Goal: Check status: Check status

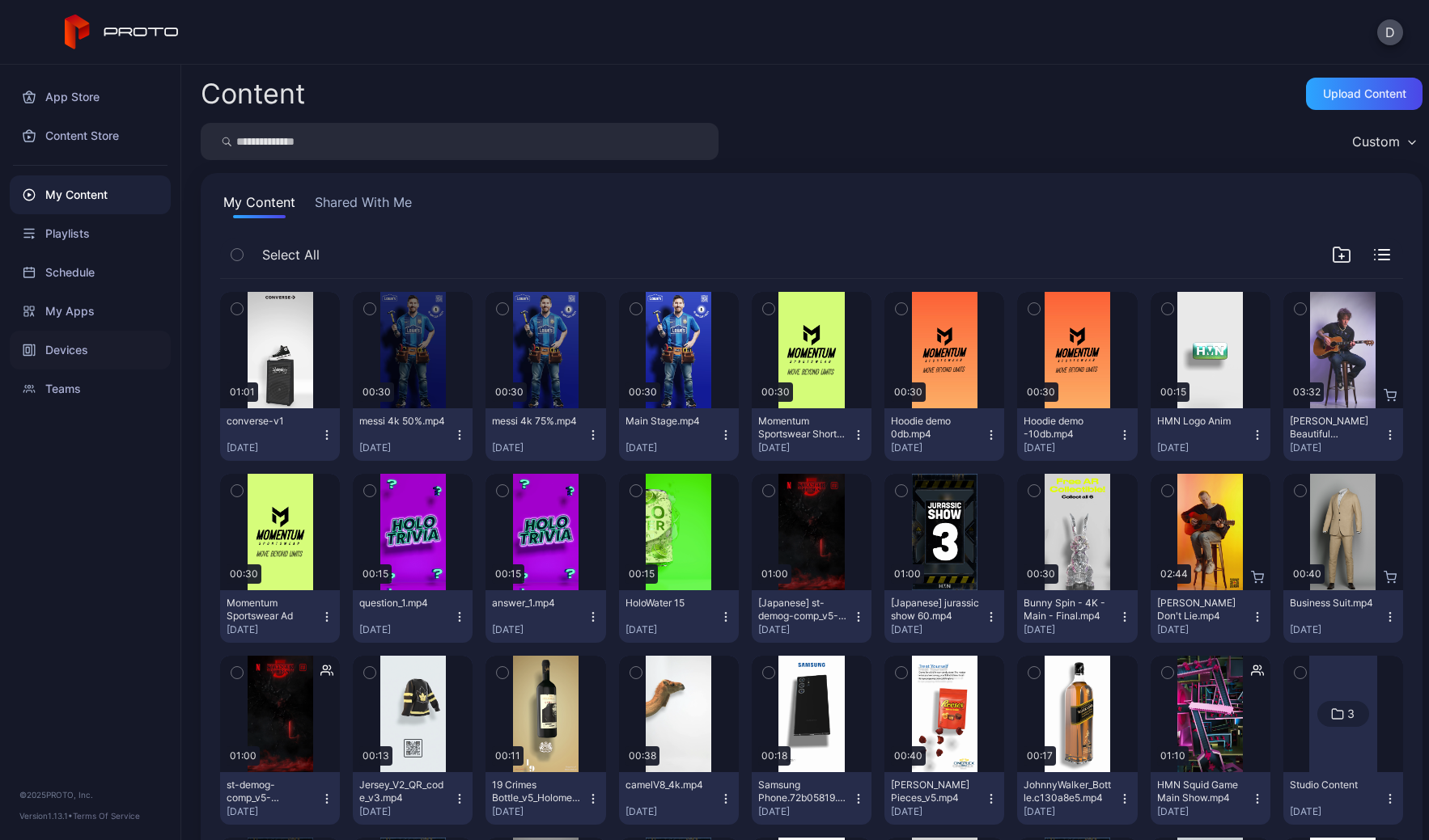
click at [77, 348] on div "Devices" at bounding box center [90, 350] width 161 height 39
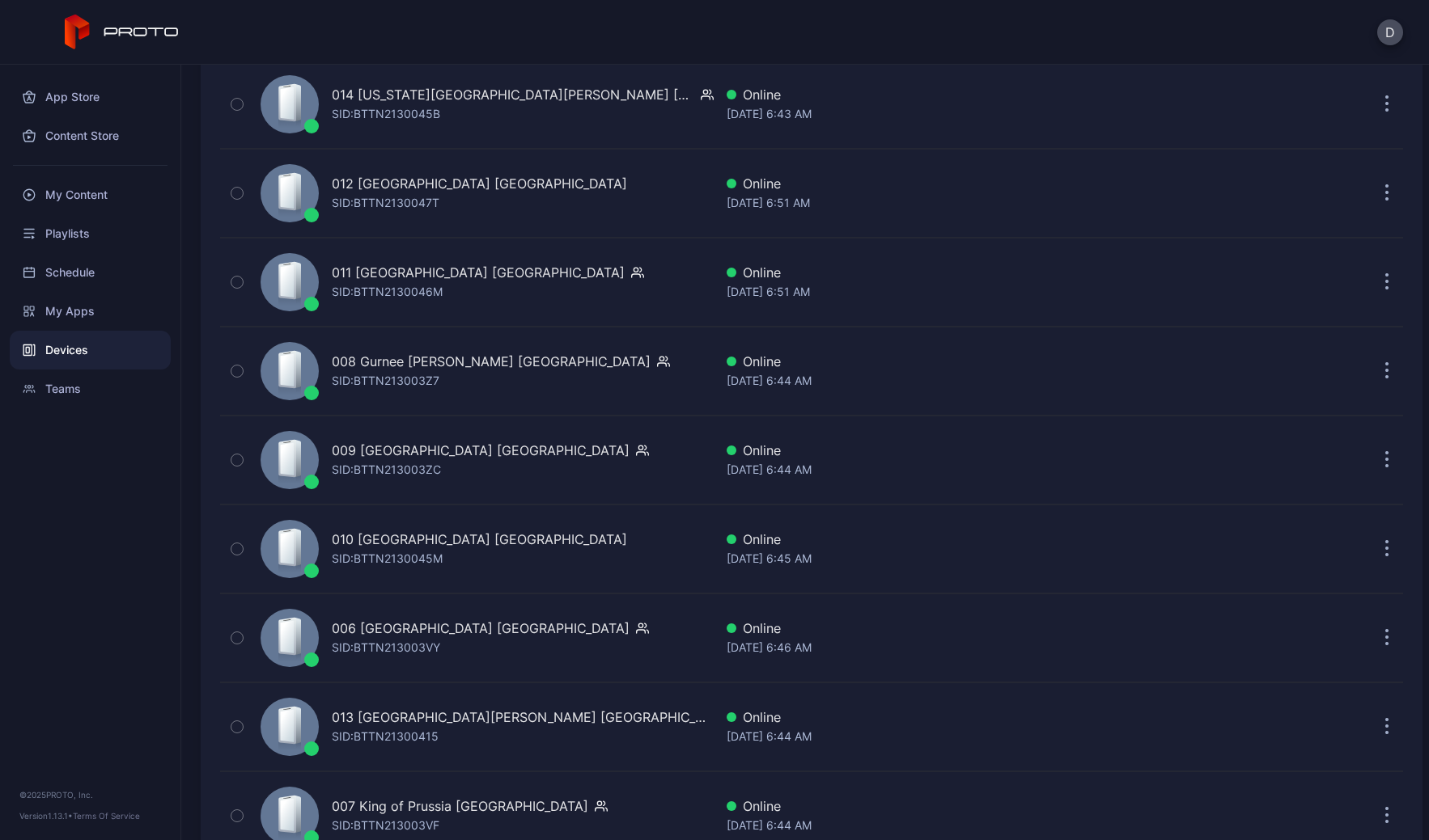
scroll to position [3064, 0]
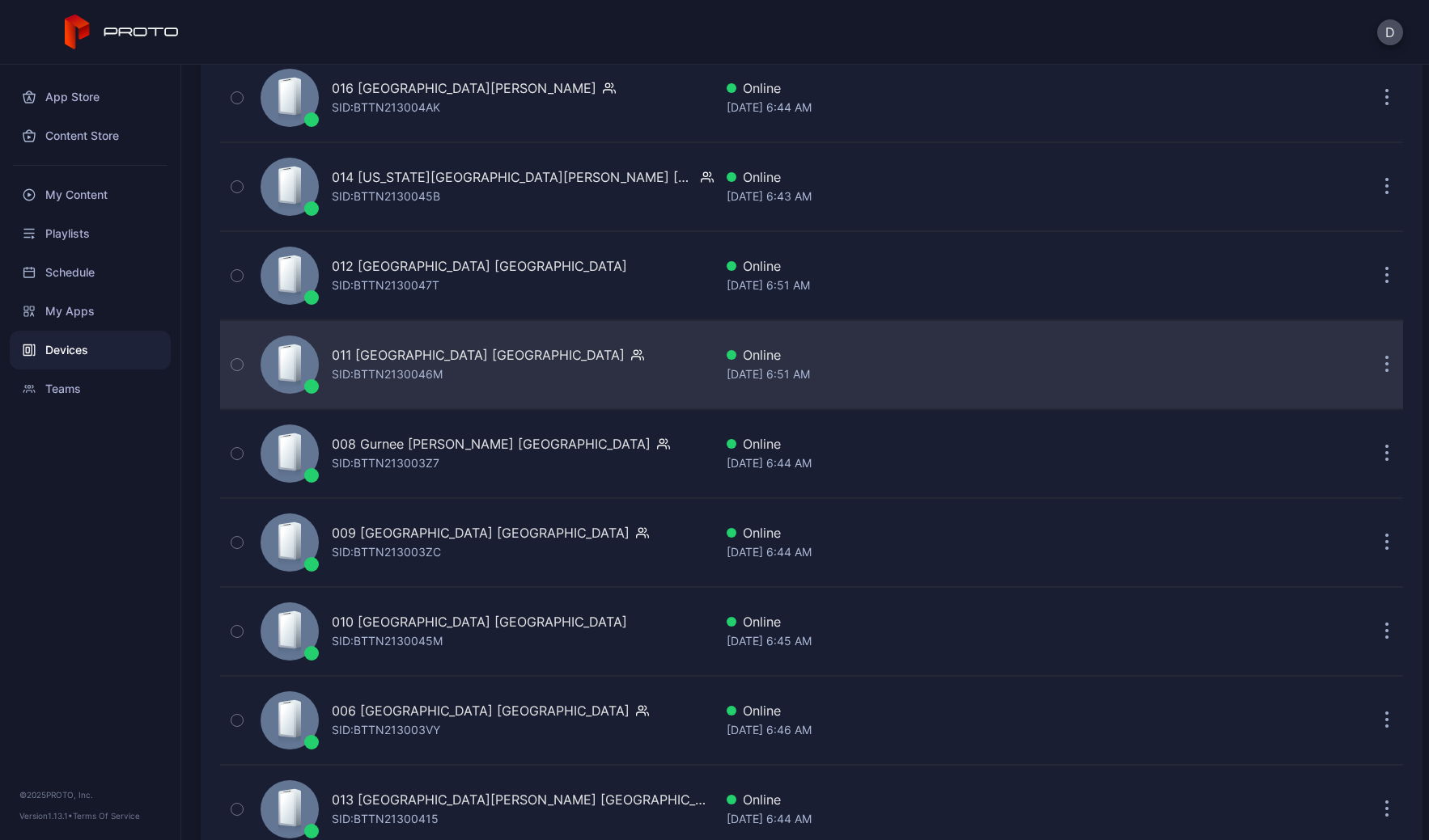
click at [527, 372] on div "011 Briarwood Mall MI SID: BTTN2130046M" at bounding box center [483, 365] width 459 height 81
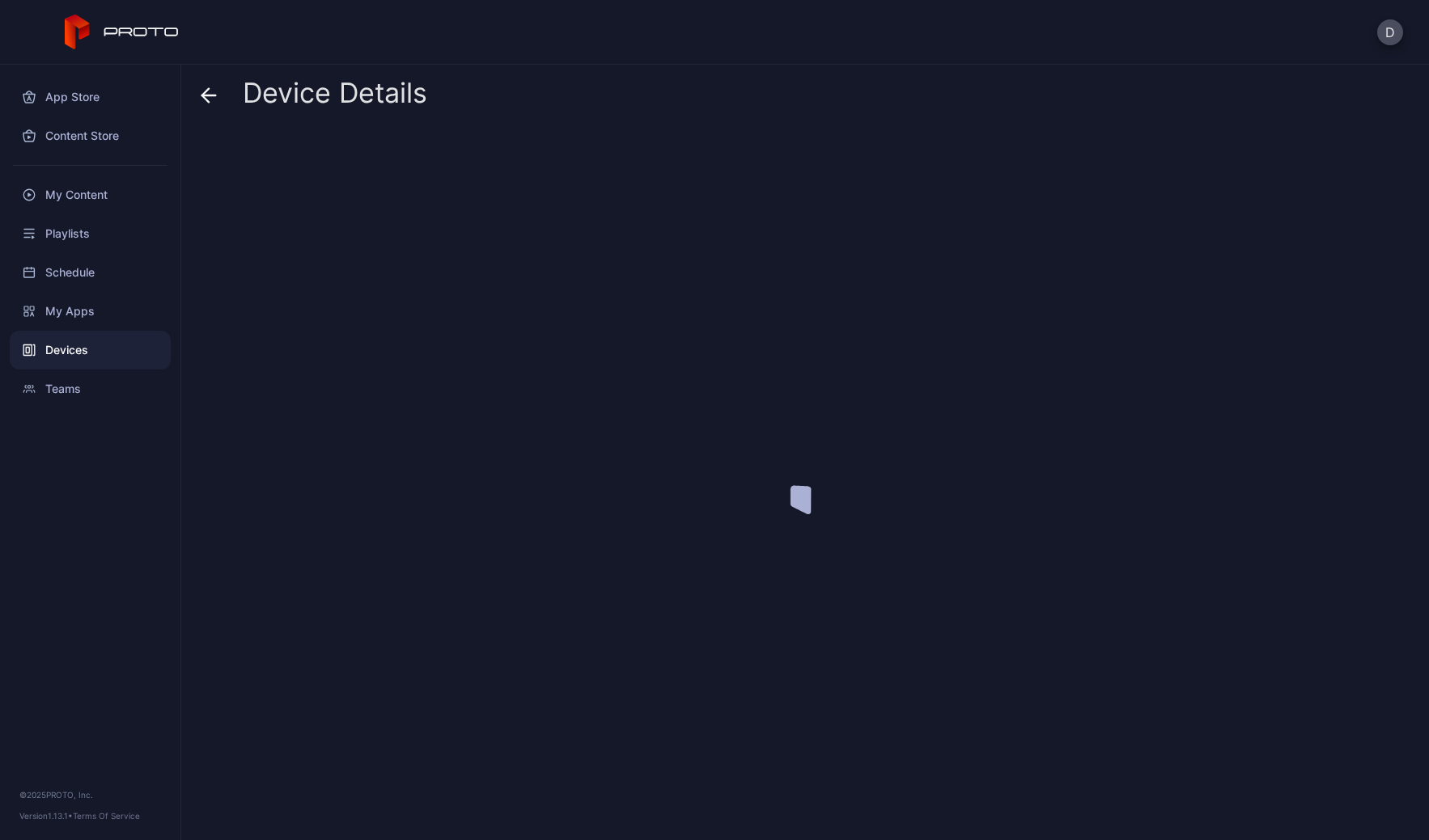
click at [527, 372] on div at bounding box center [811, 478] width 1221 height 698
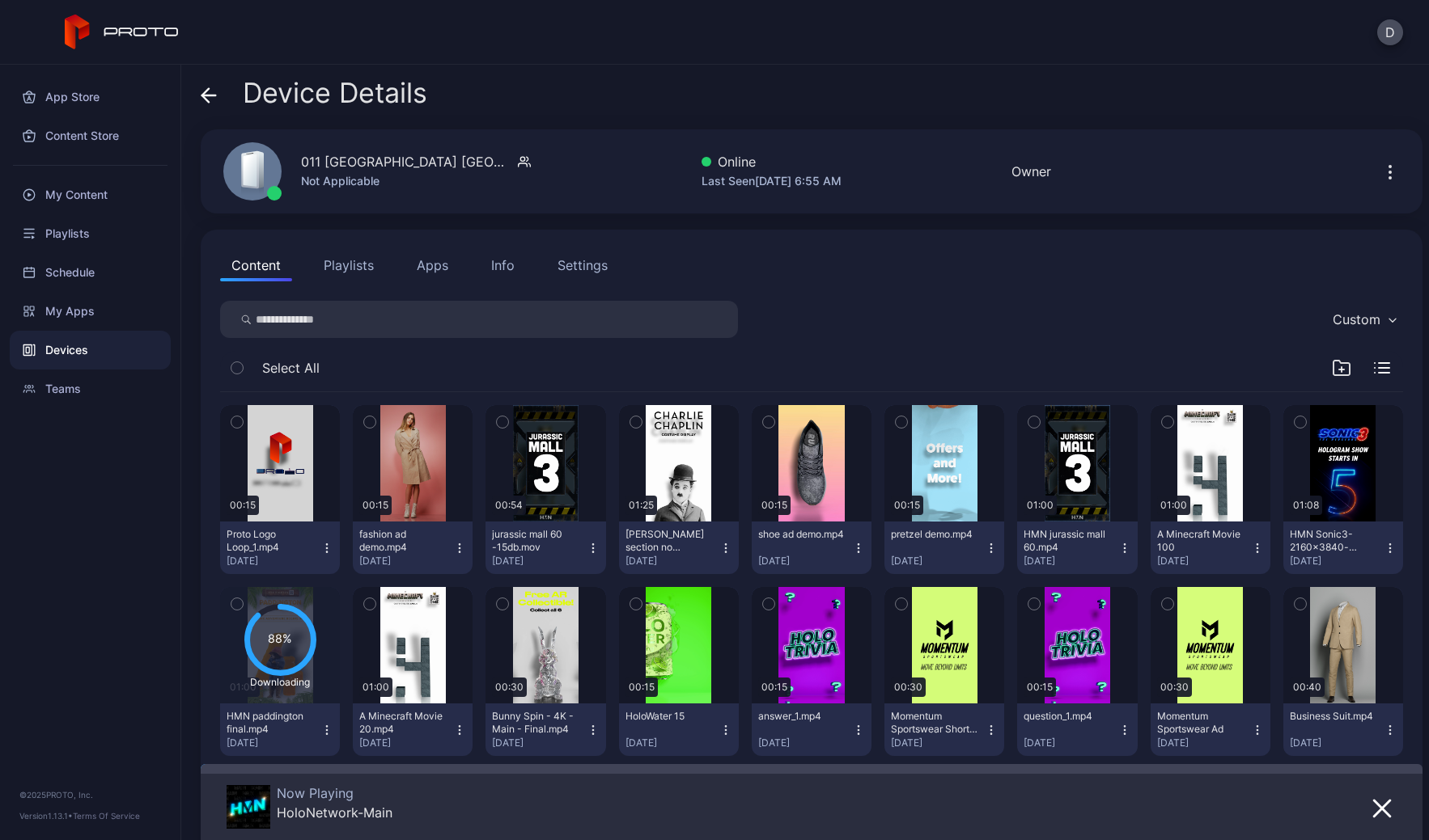
click at [522, 50] on div "D" at bounding box center [714, 32] width 1429 height 65
click at [439, 266] on button "Apps" at bounding box center [432, 265] width 54 height 32
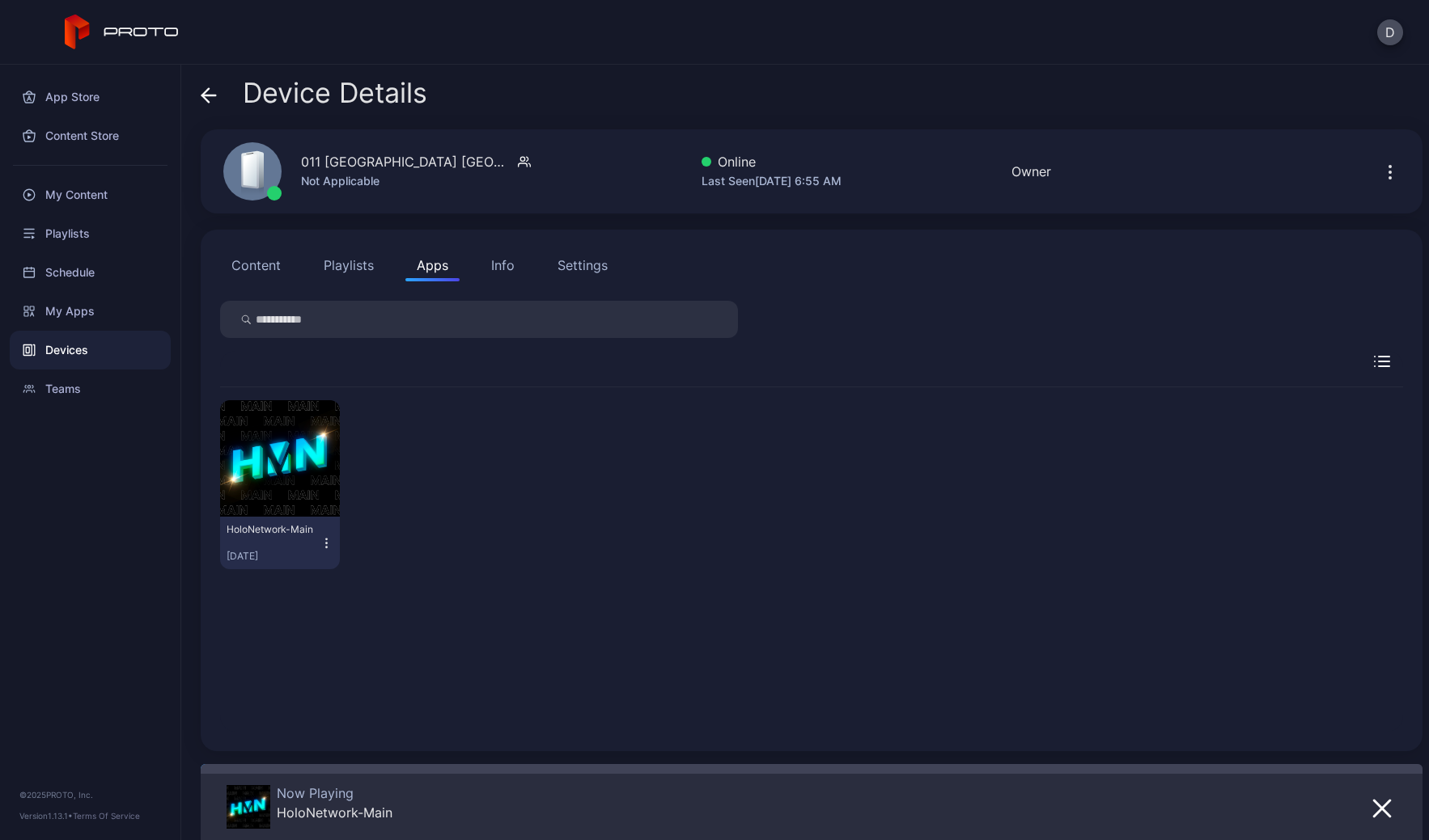
click at [498, 268] on div "Info" at bounding box center [502, 265] width 23 height 19
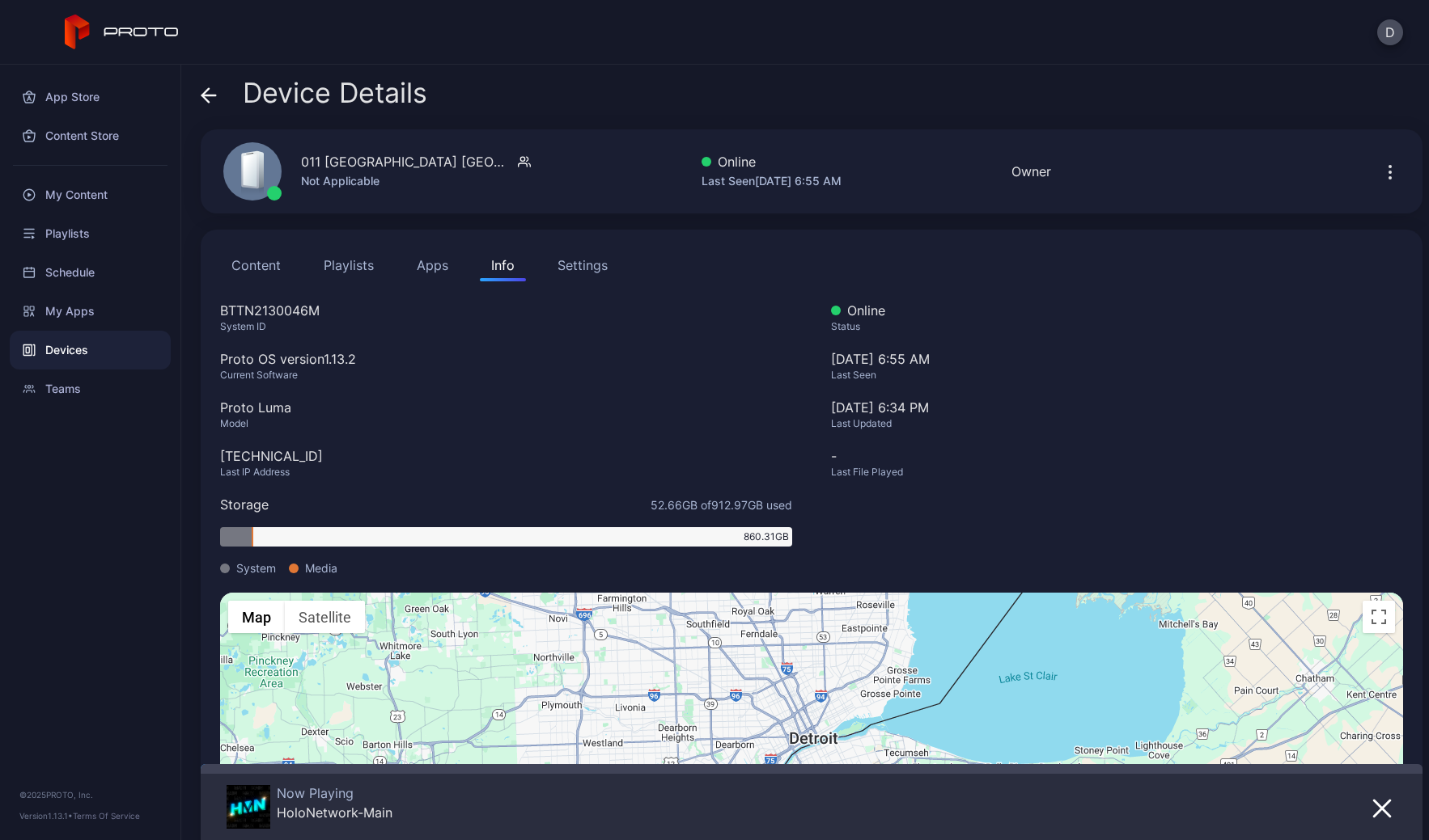
click at [253, 309] on div "BTTN2130046M" at bounding box center [506, 310] width 572 height 19
copy div "BTTN2130046M"
click at [515, 308] on div "BTTN2130046M" at bounding box center [506, 310] width 572 height 19
click at [578, 266] on div "Settings" at bounding box center [582, 265] width 50 height 19
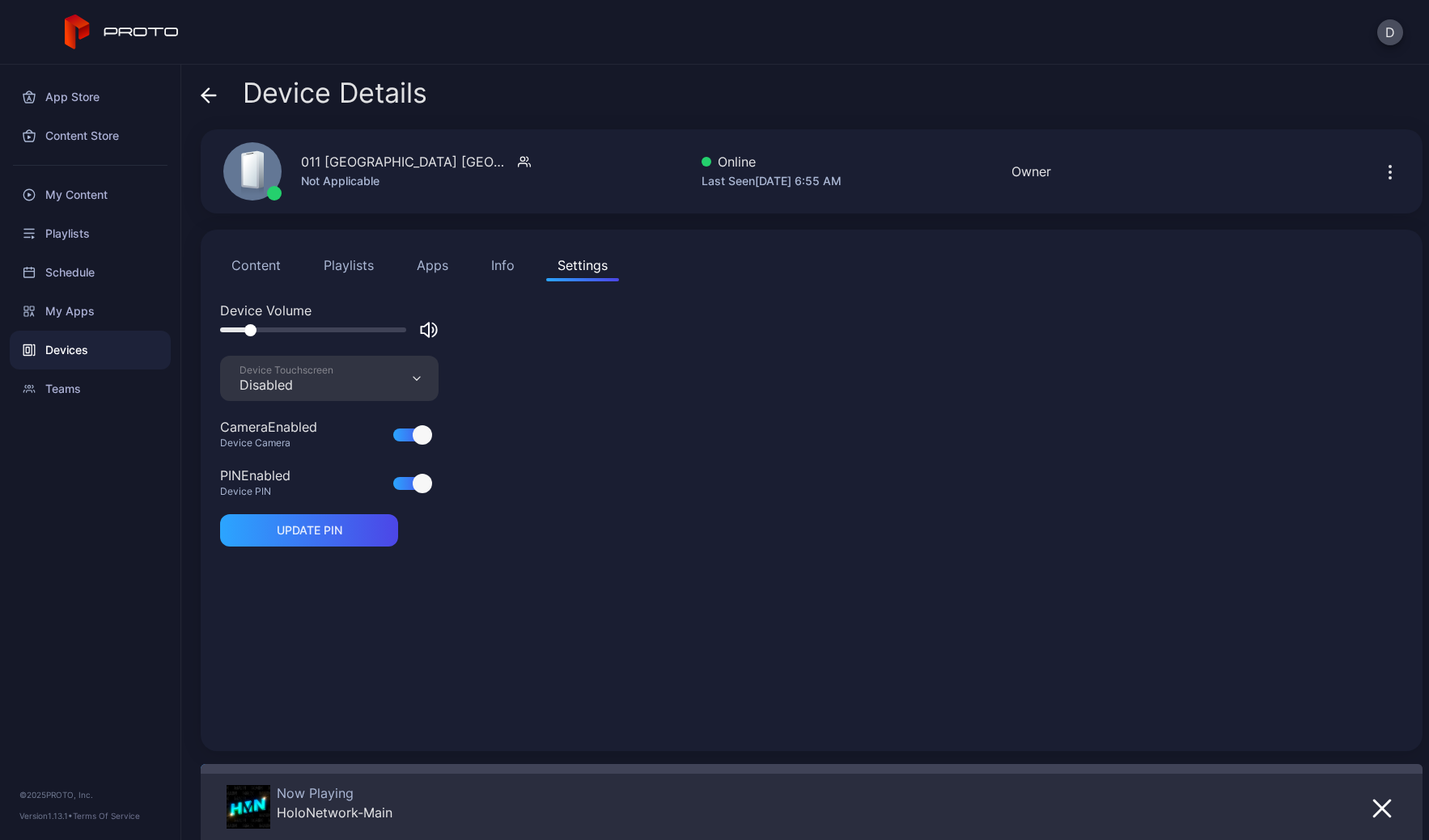
click at [260, 269] on button "Content" at bounding box center [256, 265] width 72 height 32
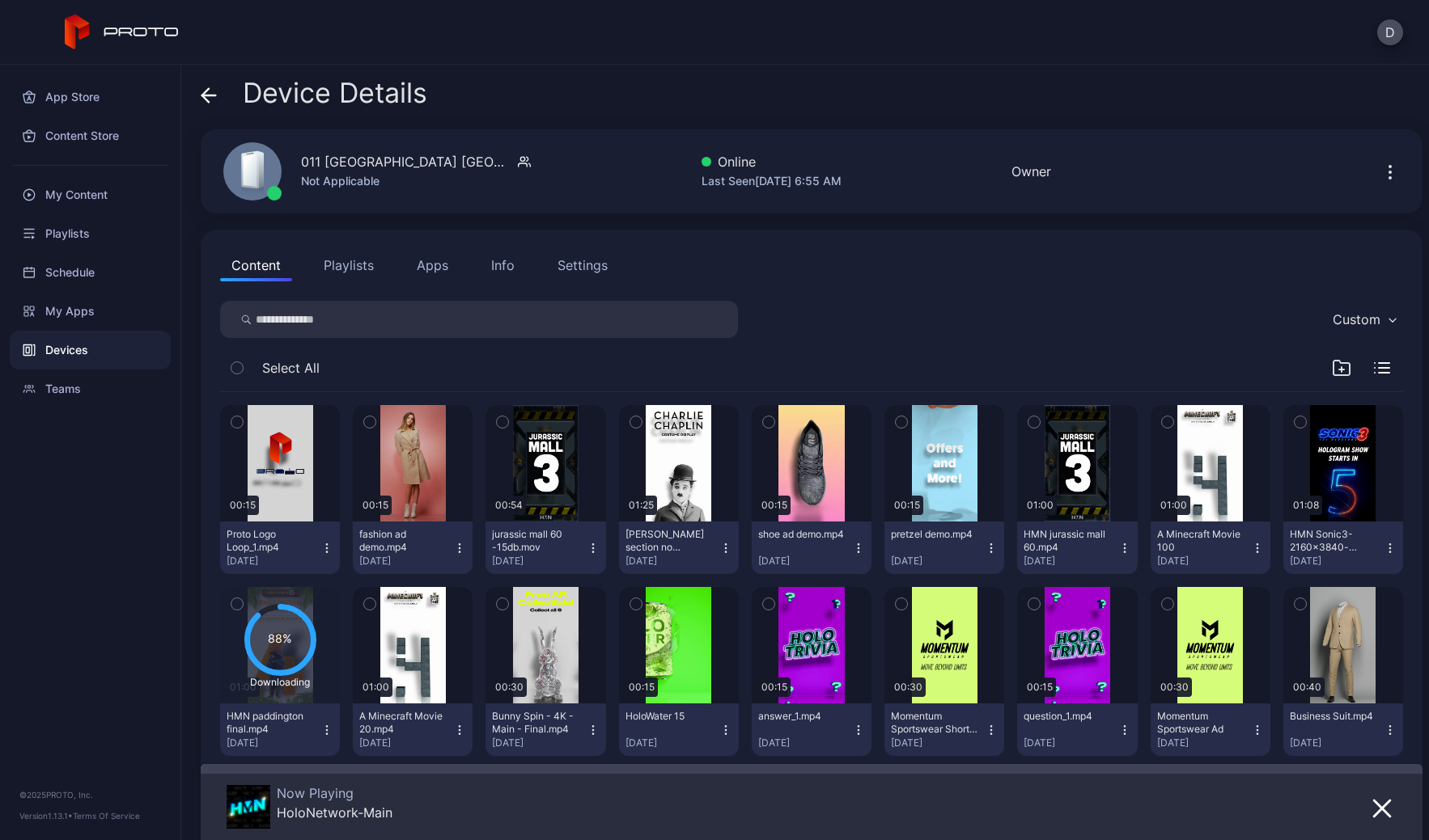
click at [779, 79] on div "Device Details" at bounding box center [811, 97] width 1221 height 39
click at [578, 267] on div "Settings" at bounding box center [582, 265] width 50 height 19
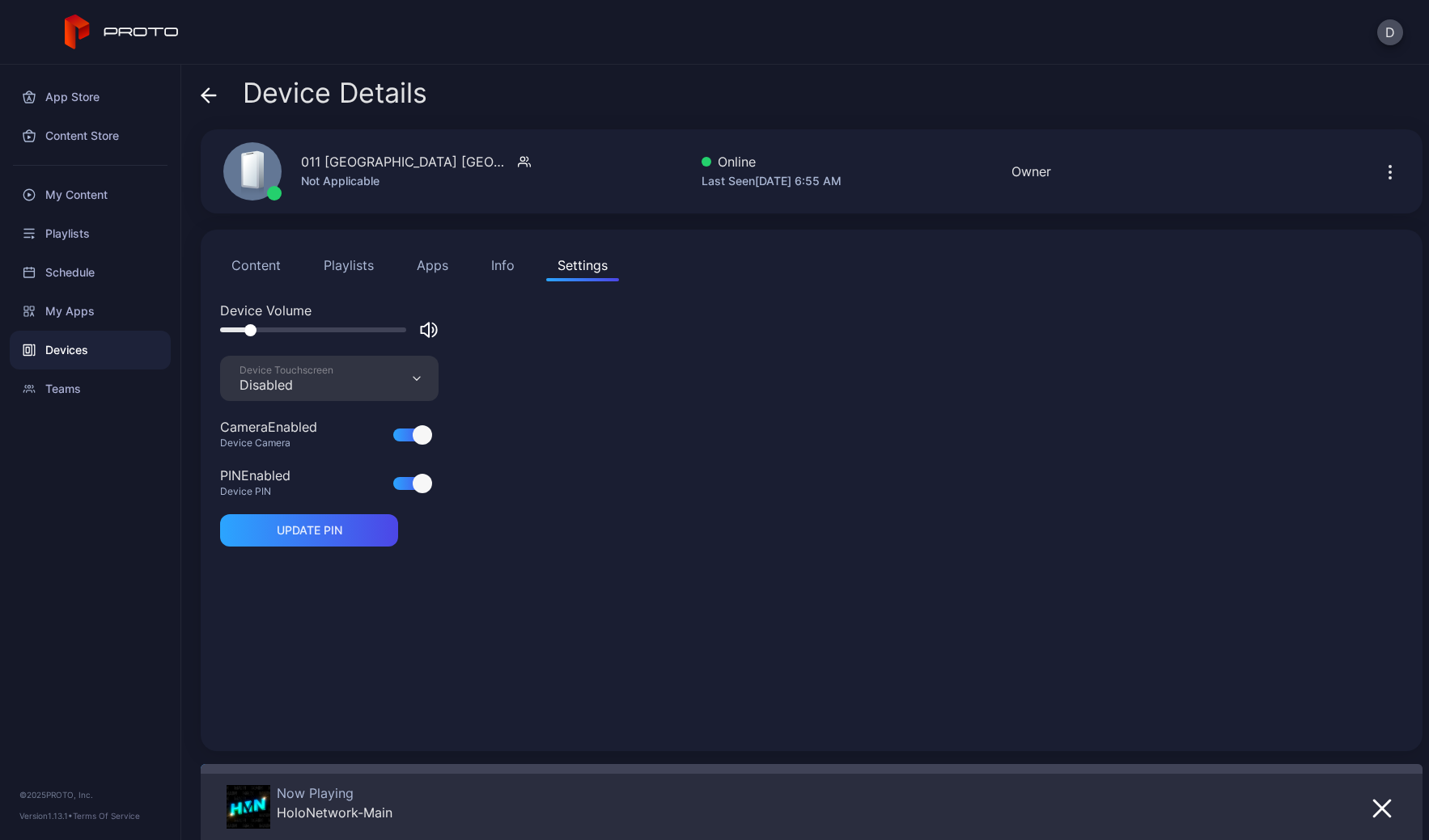
click at [440, 261] on button "Apps" at bounding box center [432, 265] width 54 height 32
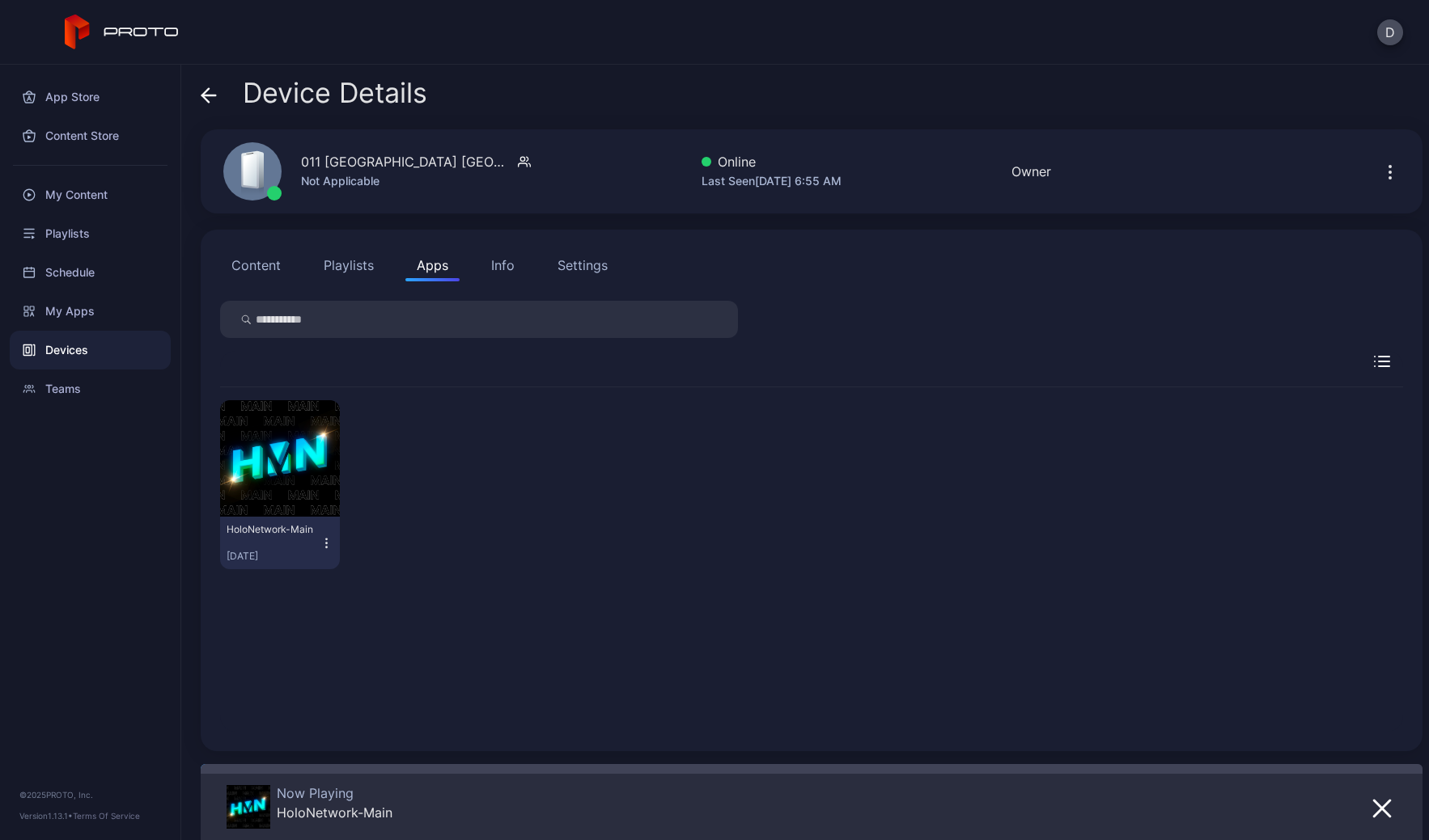
click at [496, 259] on div "Info" at bounding box center [502, 265] width 23 height 19
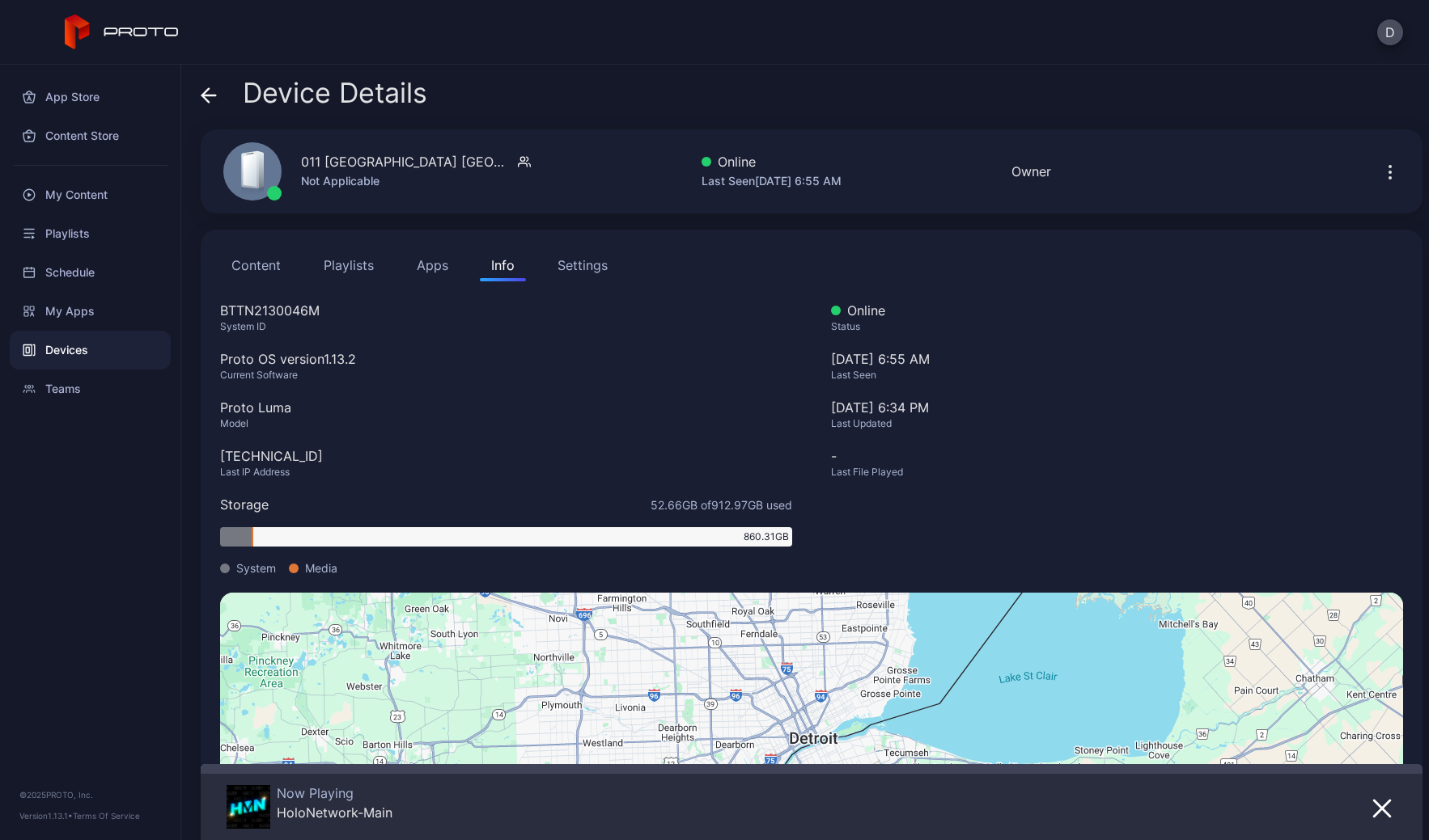
click at [345, 260] on button "Playlists" at bounding box center [348, 265] width 73 height 32
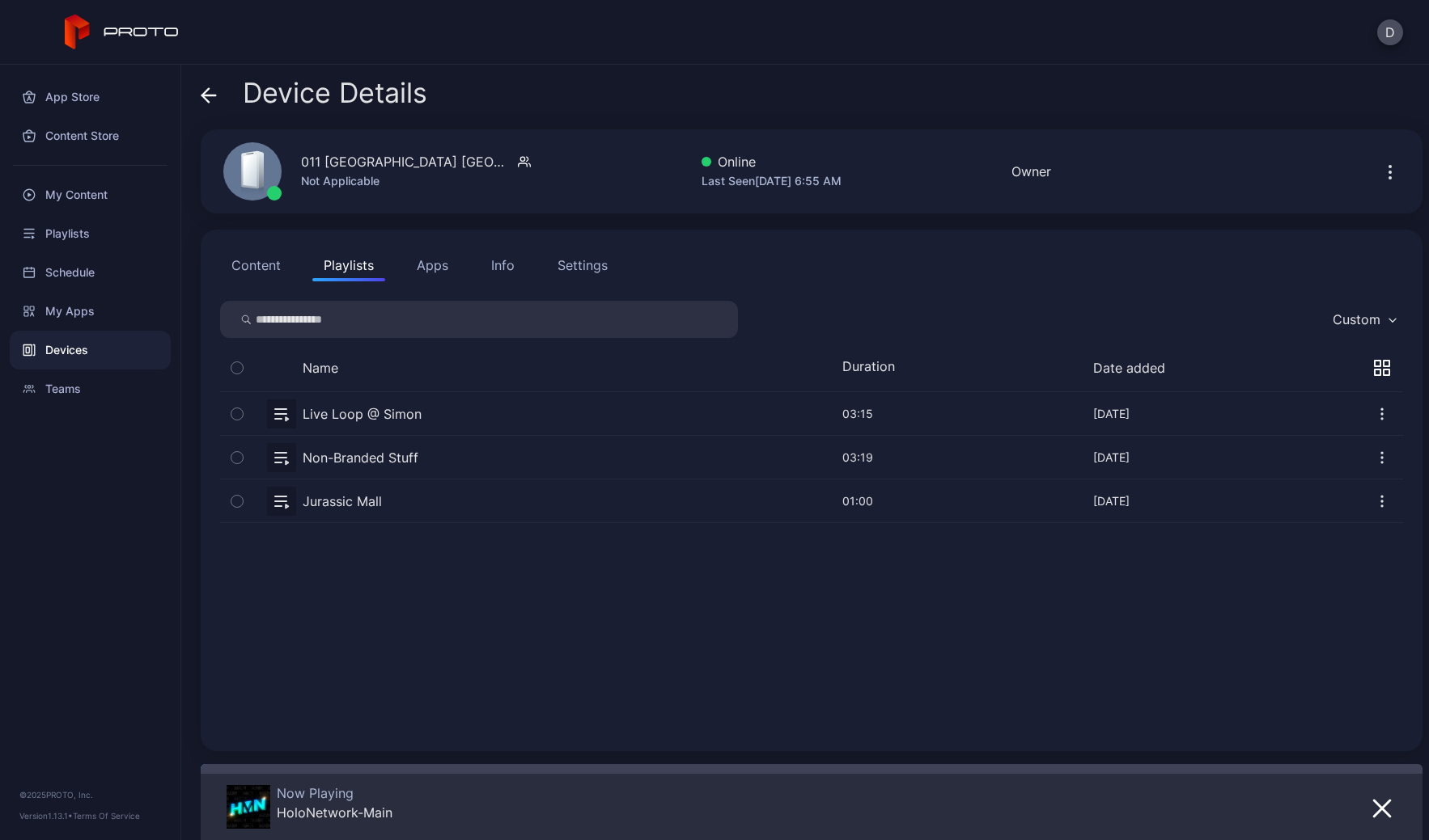
click at [268, 261] on button "Content" at bounding box center [256, 265] width 72 height 32
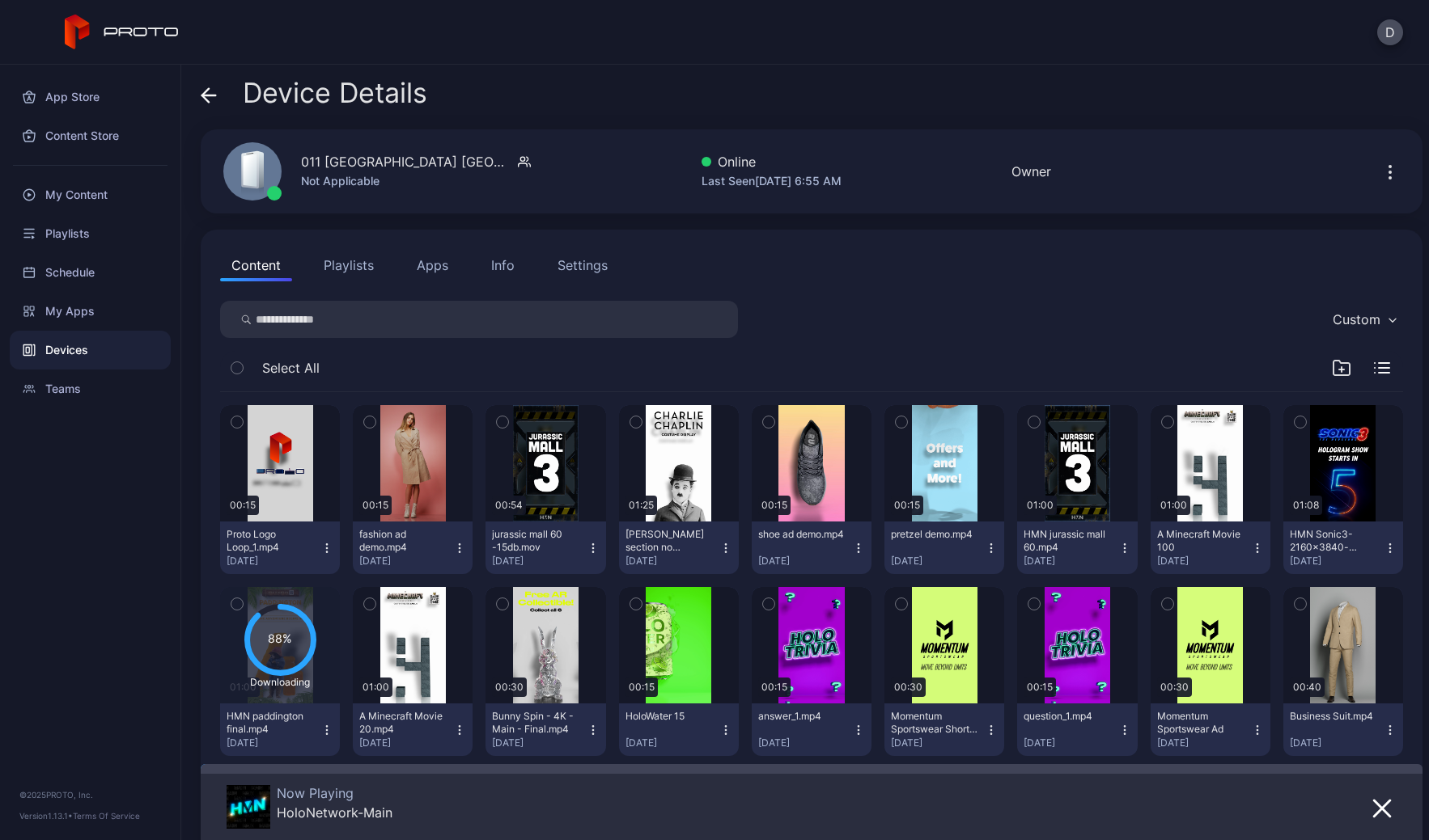
click at [473, 109] on div "Device Details" at bounding box center [811, 97] width 1221 height 39
click at [207, 95] on icon at bounding box center [208, 95] width 14 height 0
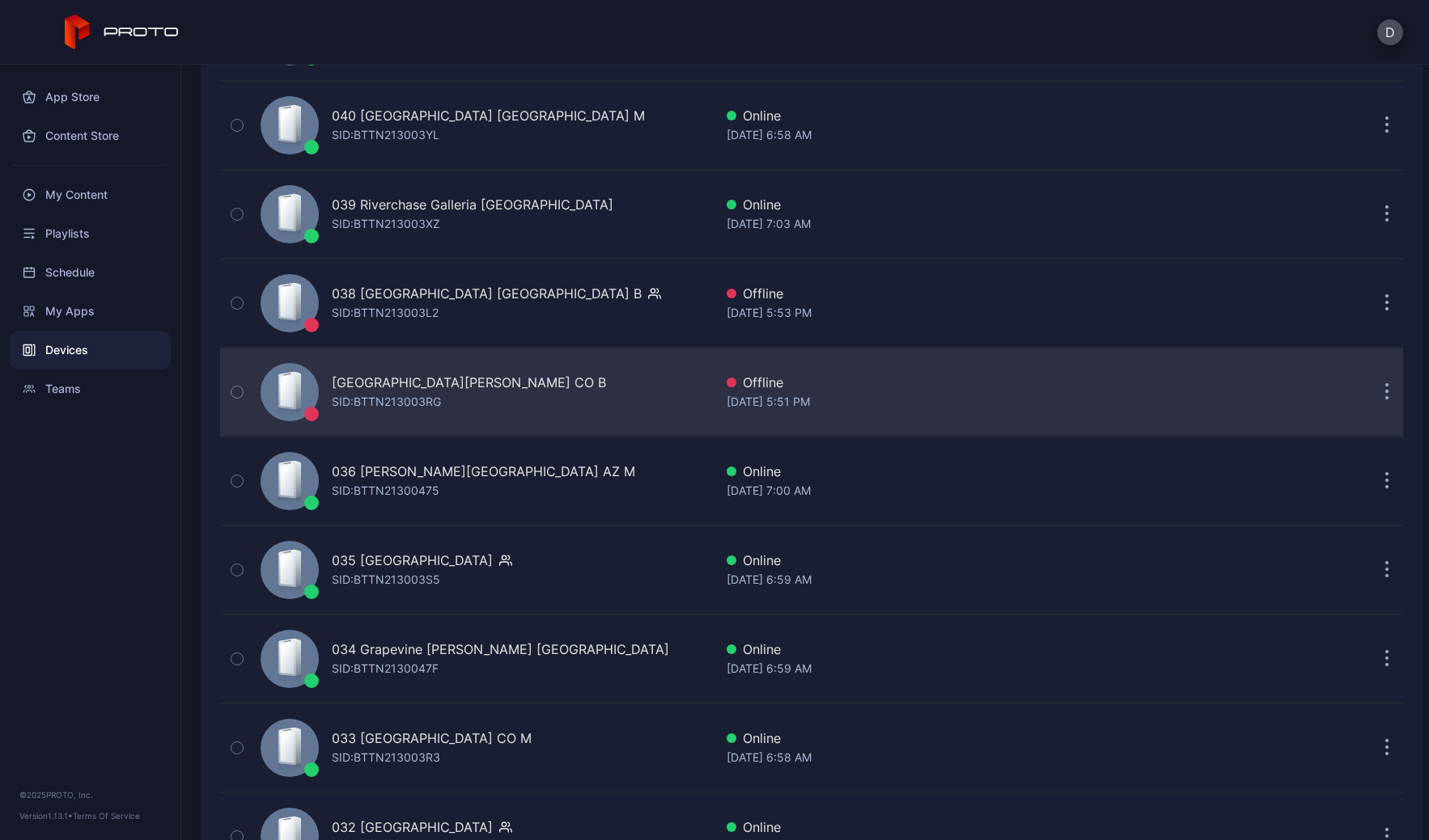
scroll to position [803, 0]
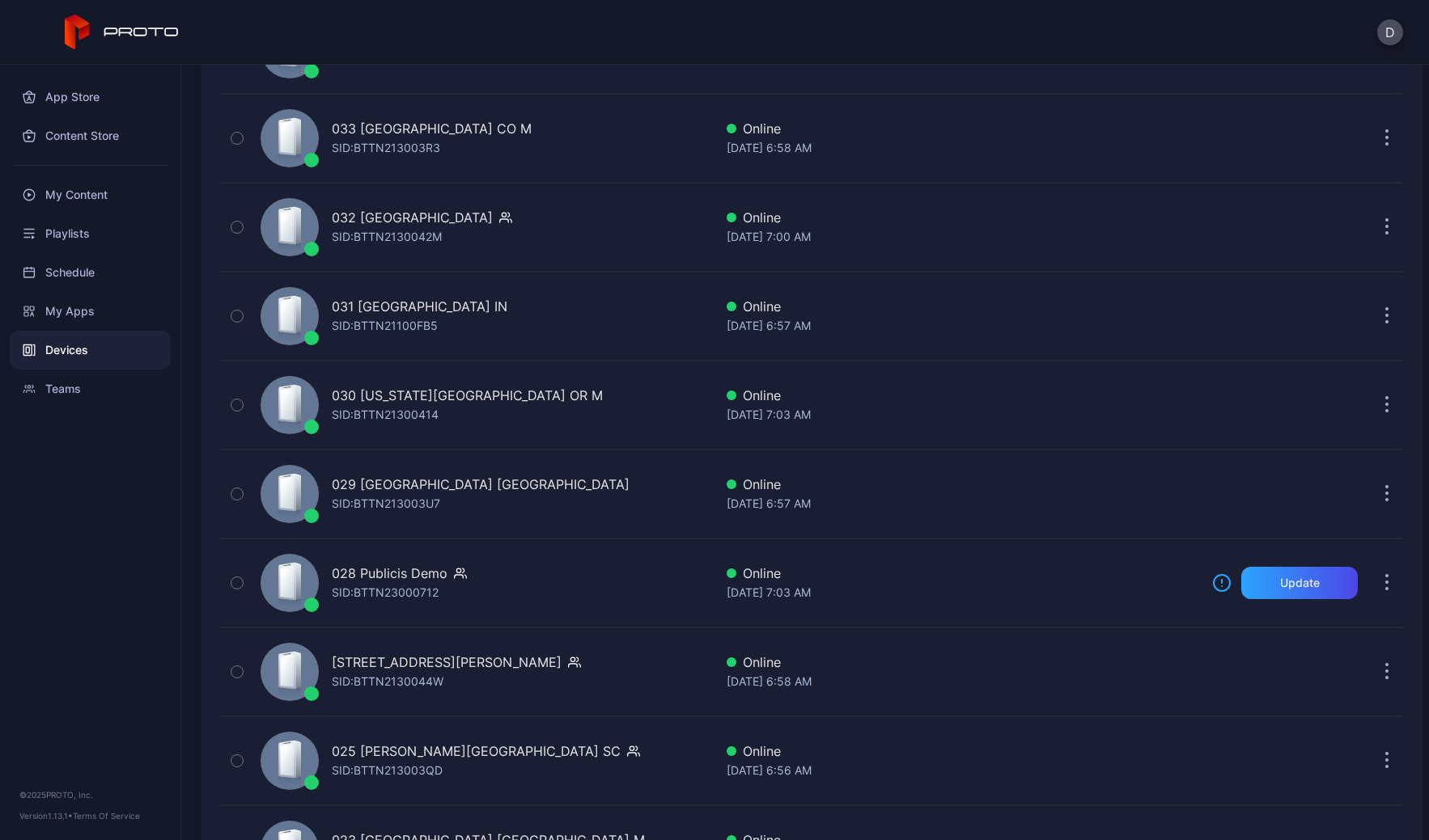
scroll to position [1595, 0]
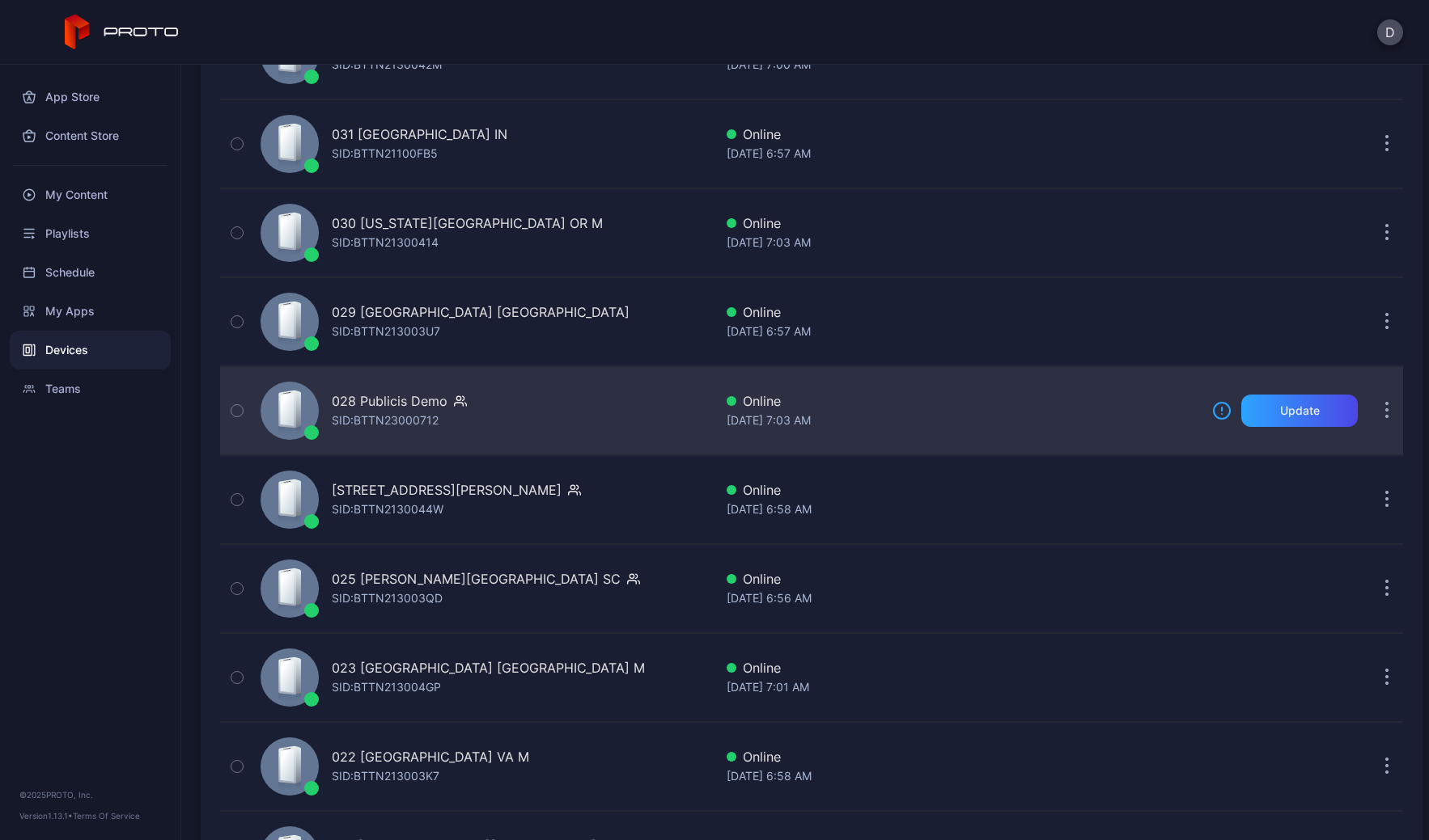
click at [555, 418] on div "028 Publicis Demo SID: BTTN23000712" at bounding box center [483, 411] width 459 height 81
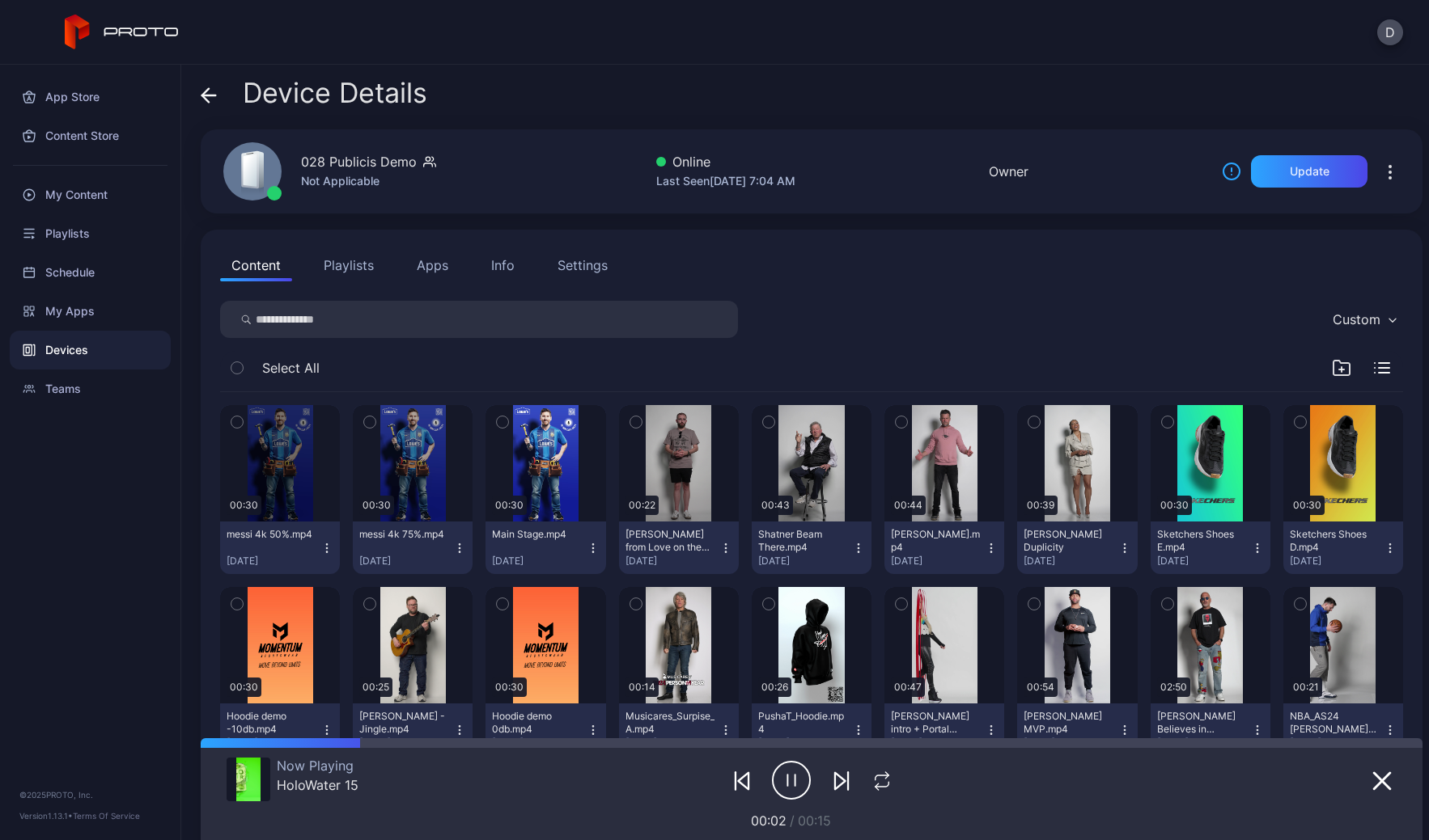
click at [210, 93] on icon at bounding box center [208, 96] width 17 height 17
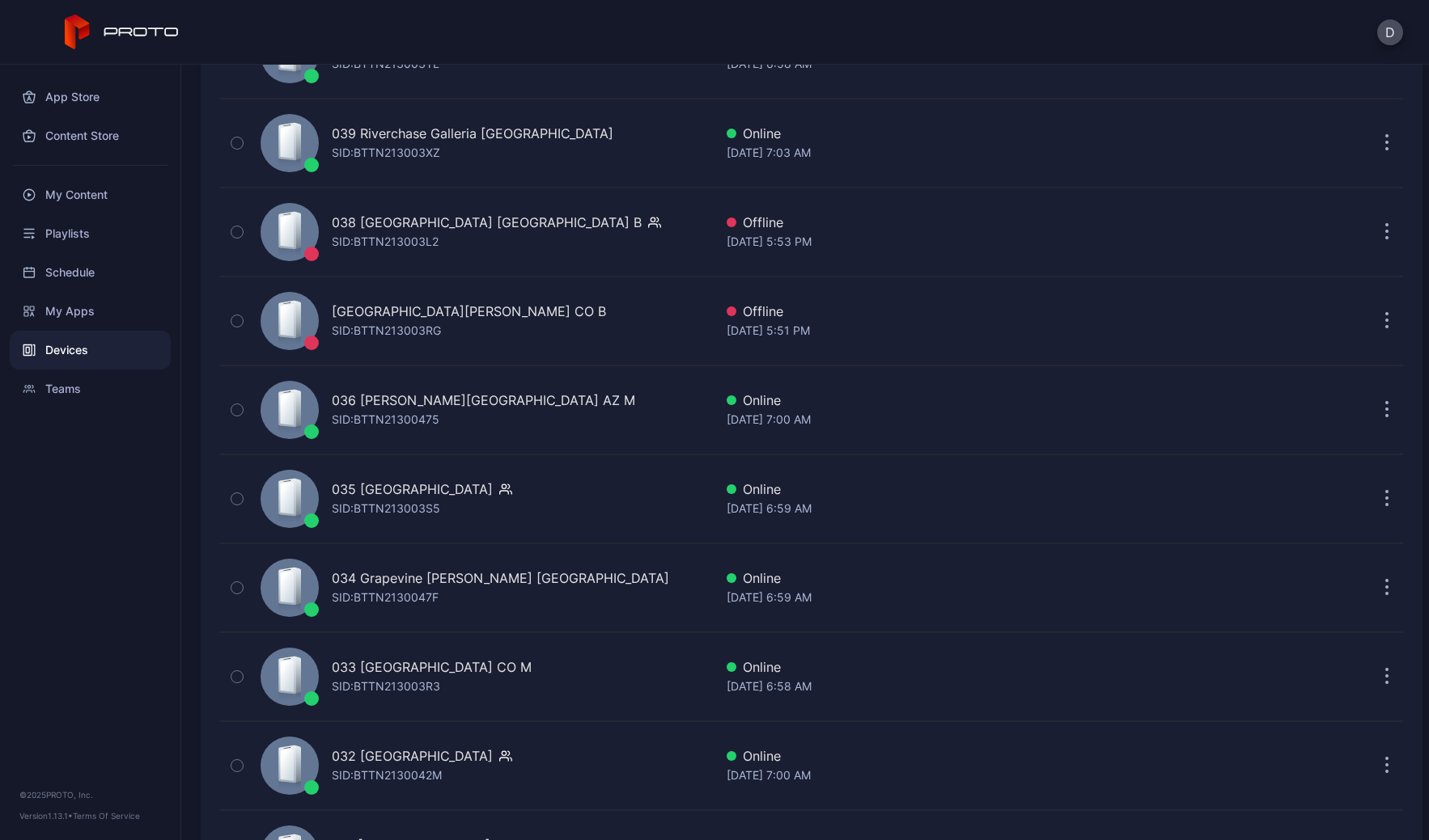
scroll to position [625, 0]
